Goal: Navigation & Orientation: Understand site structure

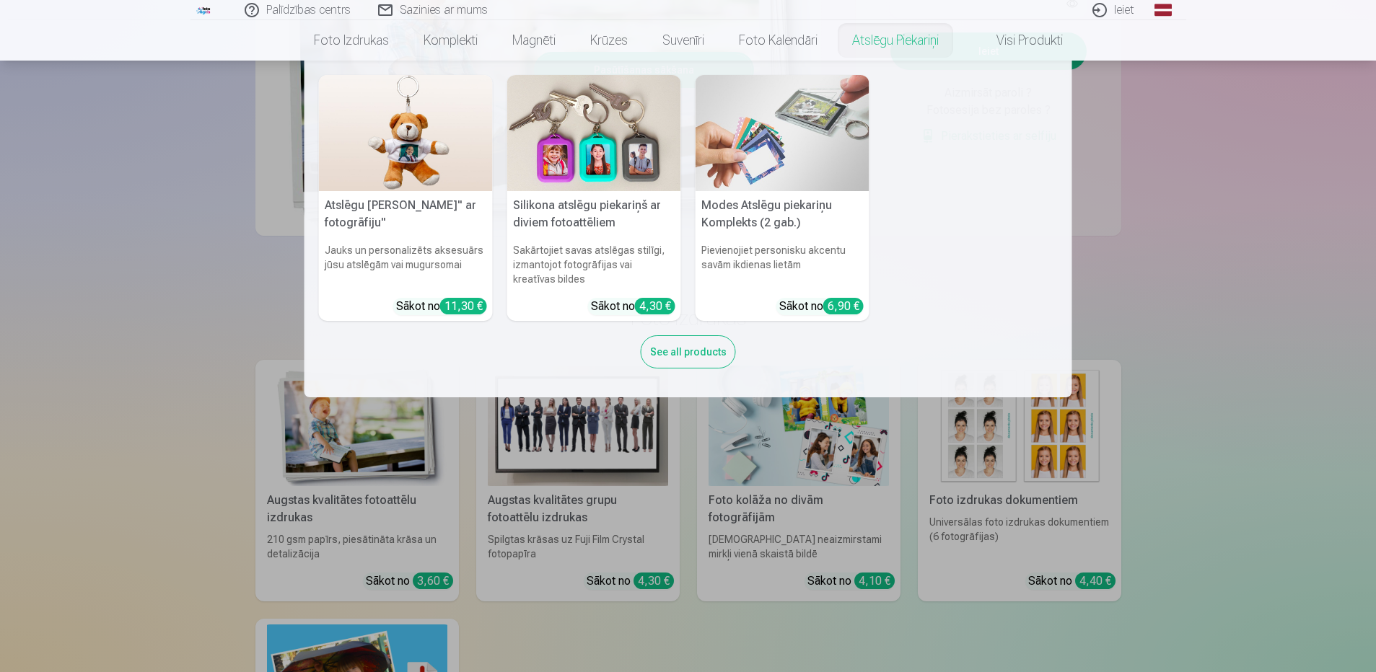
scroll to position [361, 0]
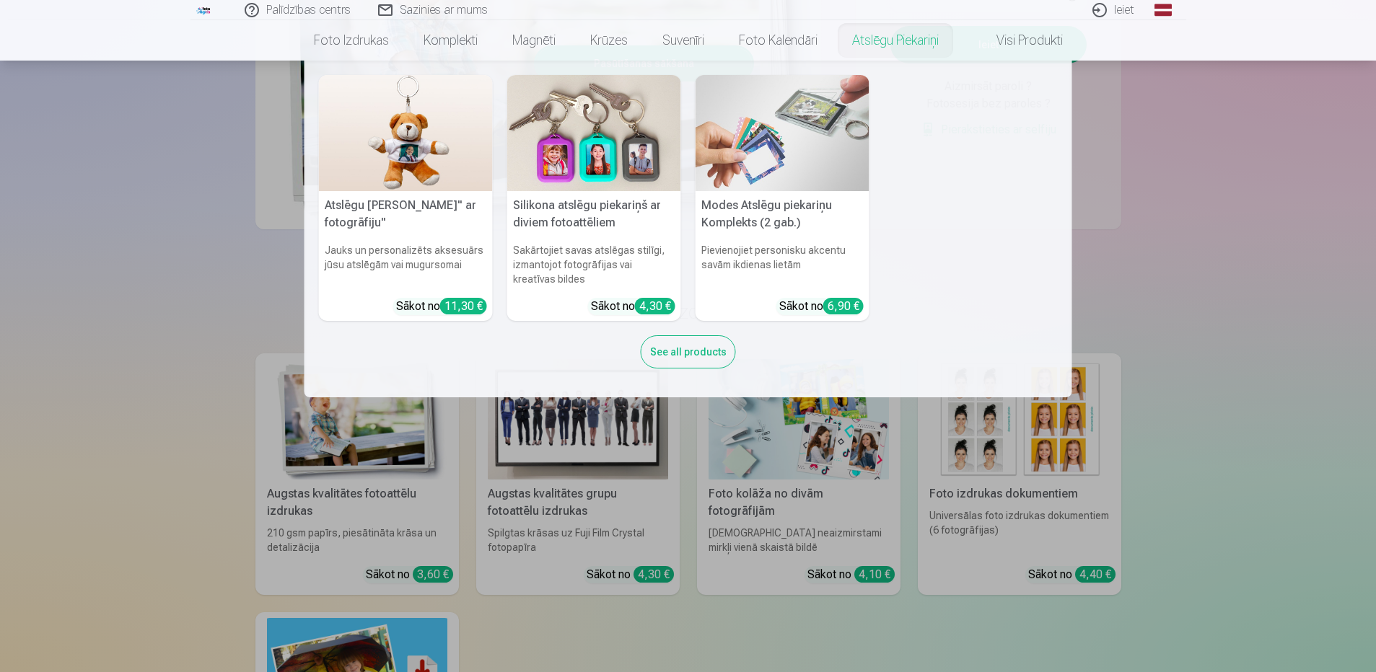
click at [1320, 375] on nav "Atslēgu piekariņš Lācītis" ar fotogrāfiju" Jauks un personalizēts aksesuārs jūs…" at bounding box center [688, 229] width 1376 height 337
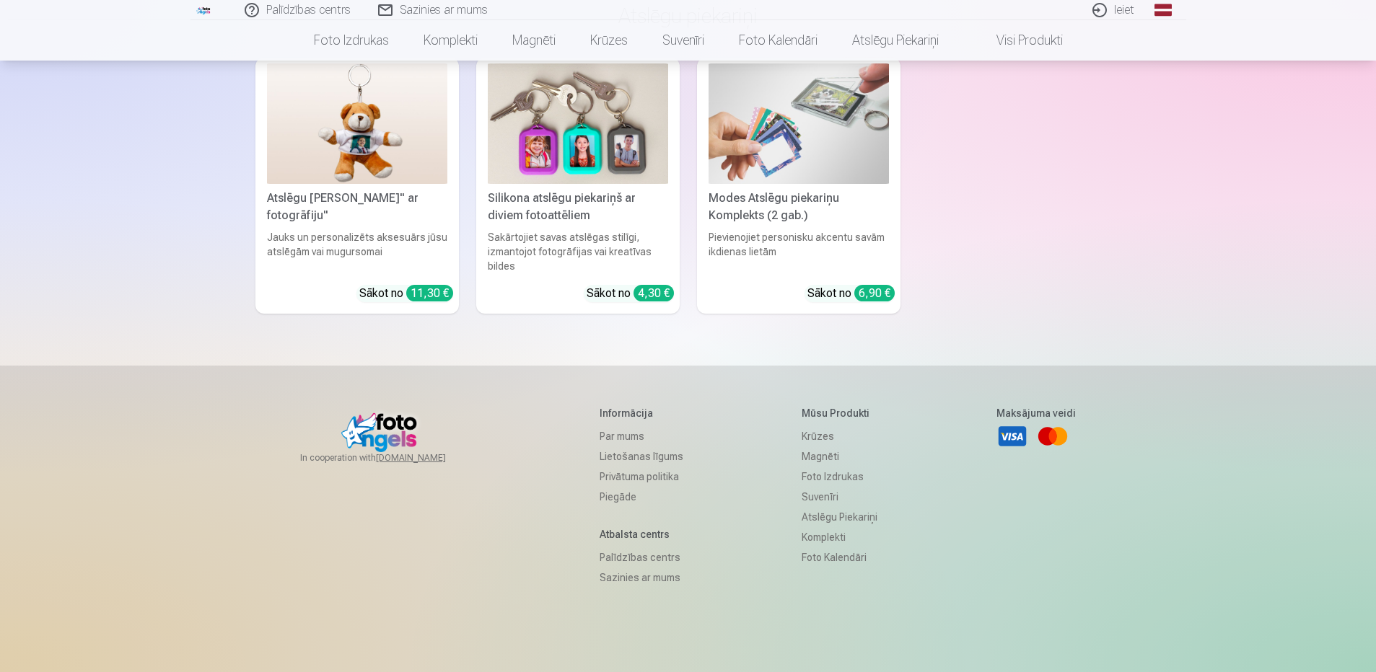
scroll to position [4247, 0]
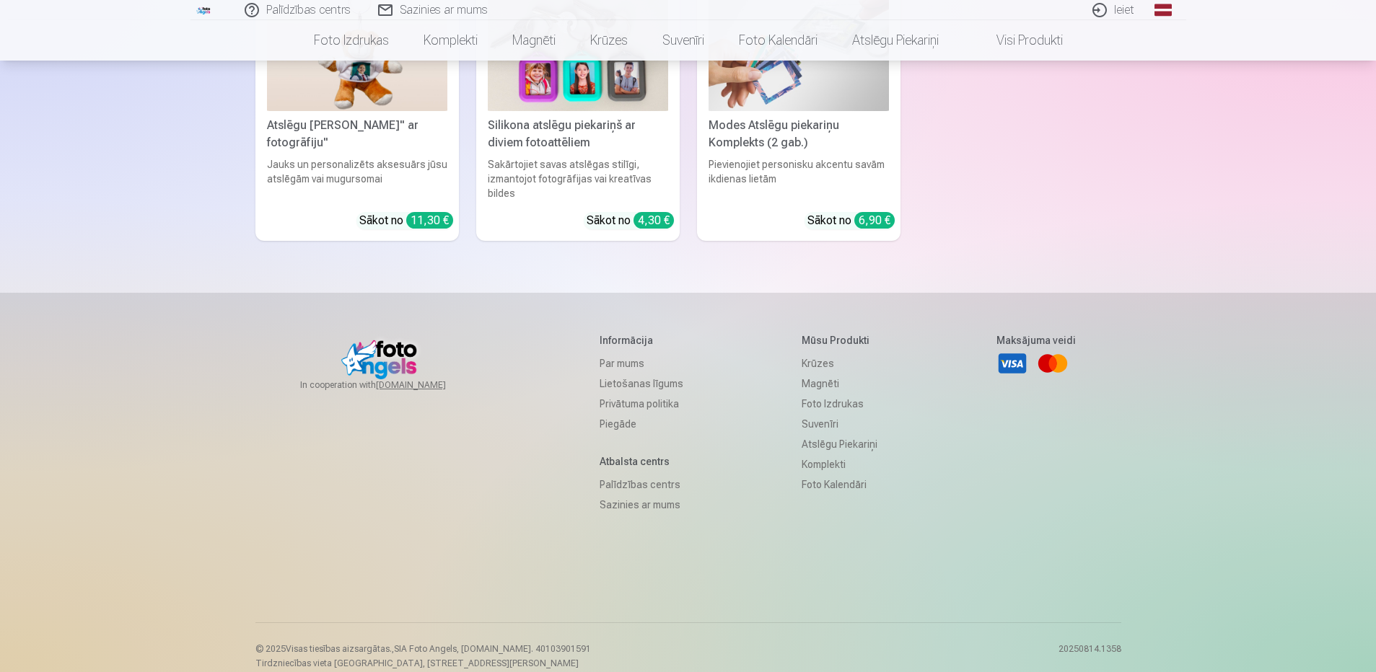
click at [606, 354] on link "Par mums" at bounding box center [642, 364] width 84 height 20
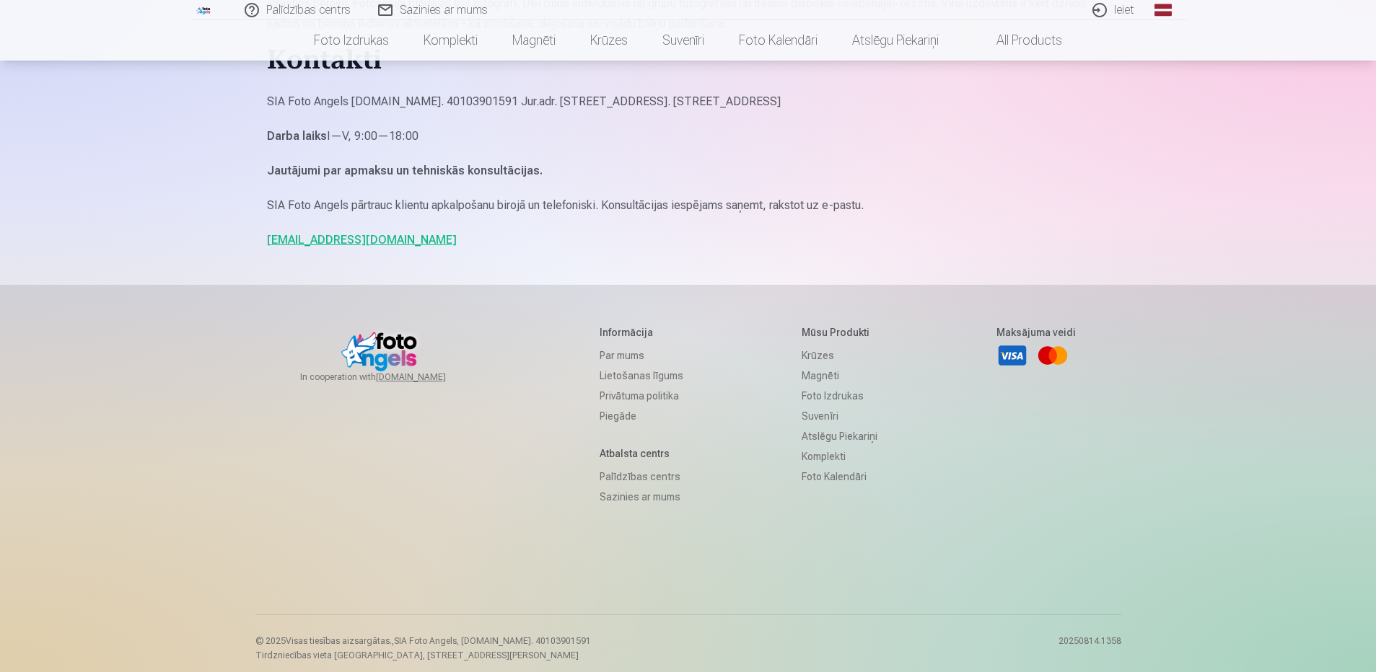
scroll to position [1271, 0]
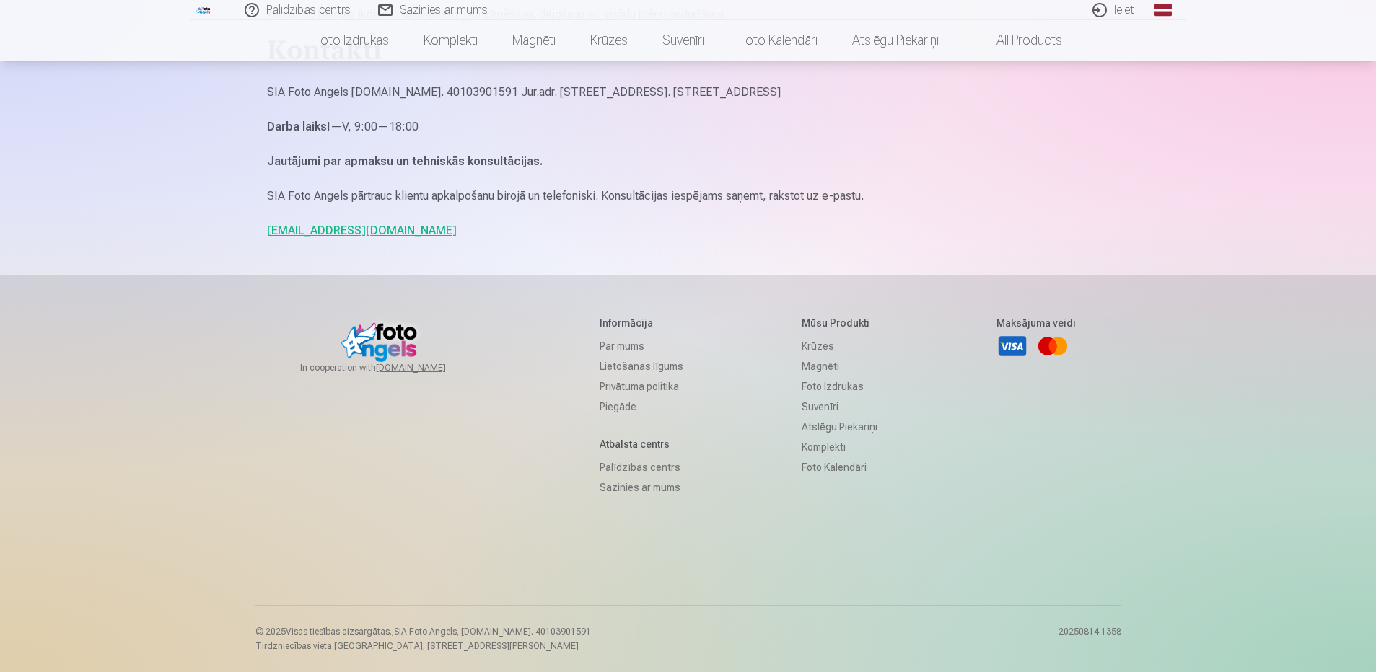
click at [610, 383] on link "Privātuma politika" at bounding box center [642, 387] width 84 height 20
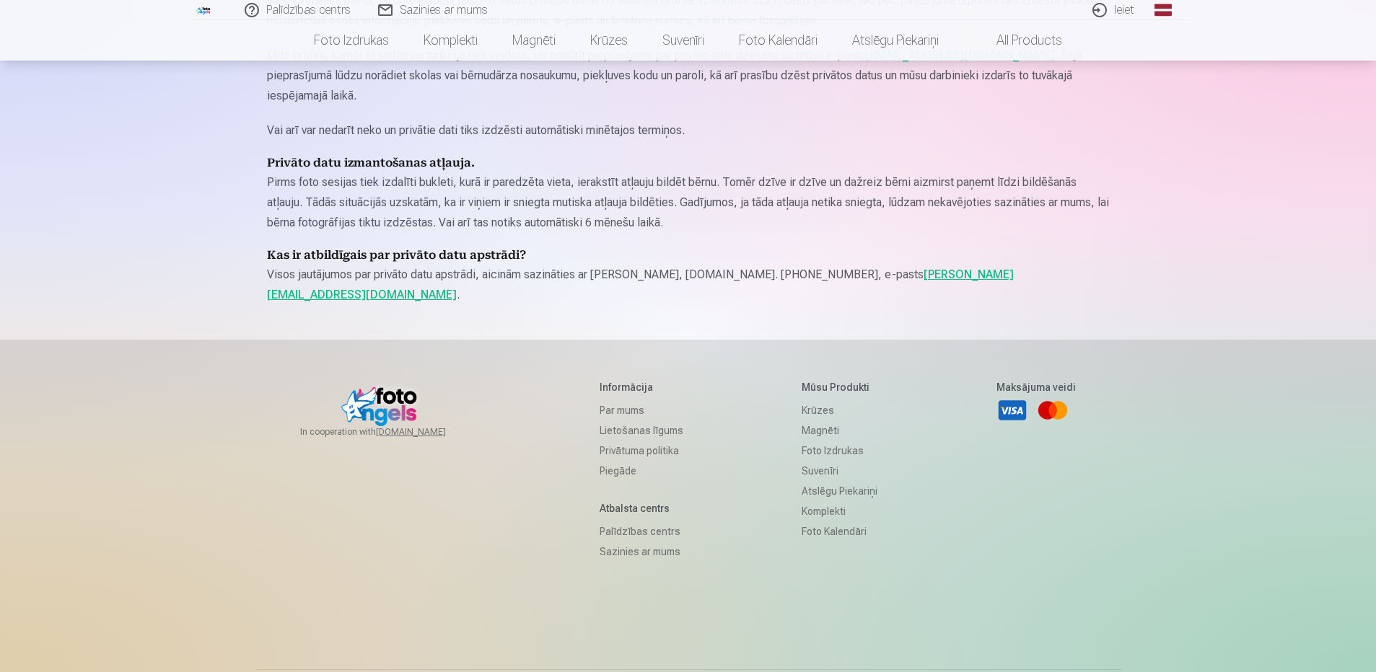
scroll to position [1970, 0]
